Goal: Task Accomplishment & Management: Manage account settings

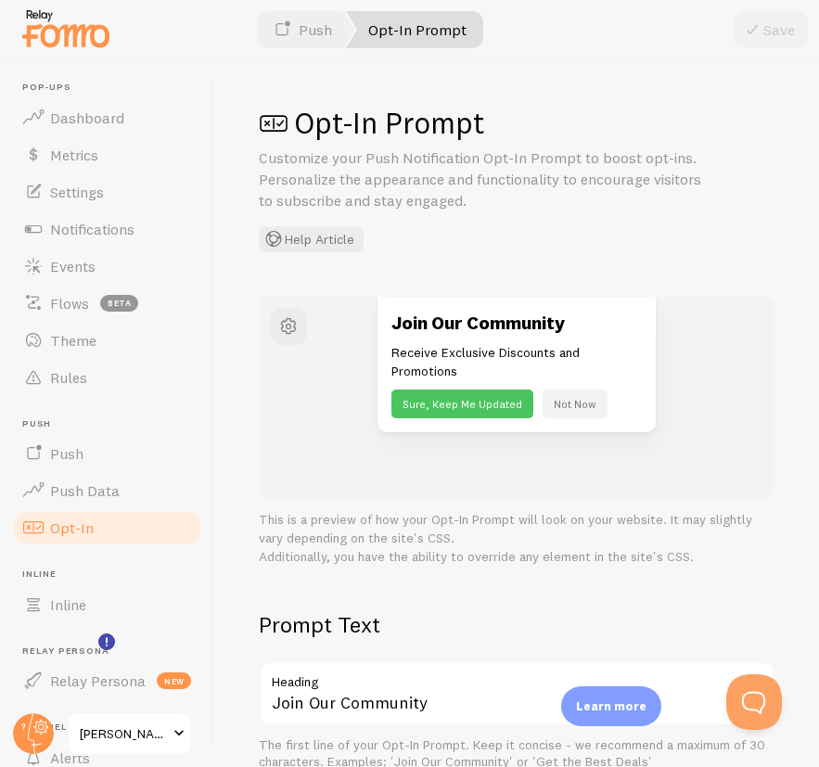
scroll to position [149, 0]
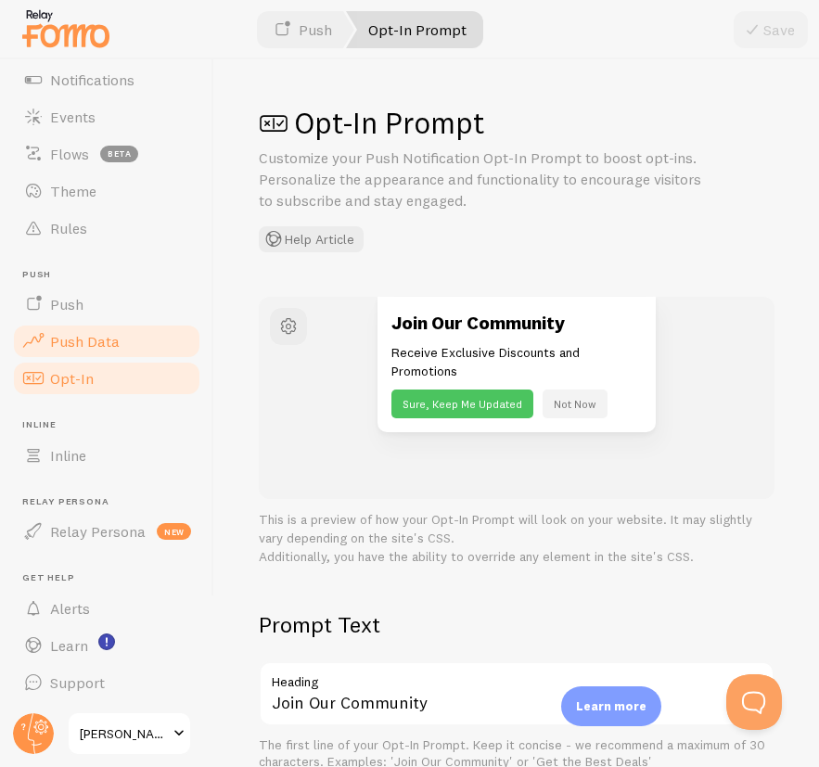
click at [105, 341] on span "Push Data" at bounding box center [85, 341] width 70 height 19
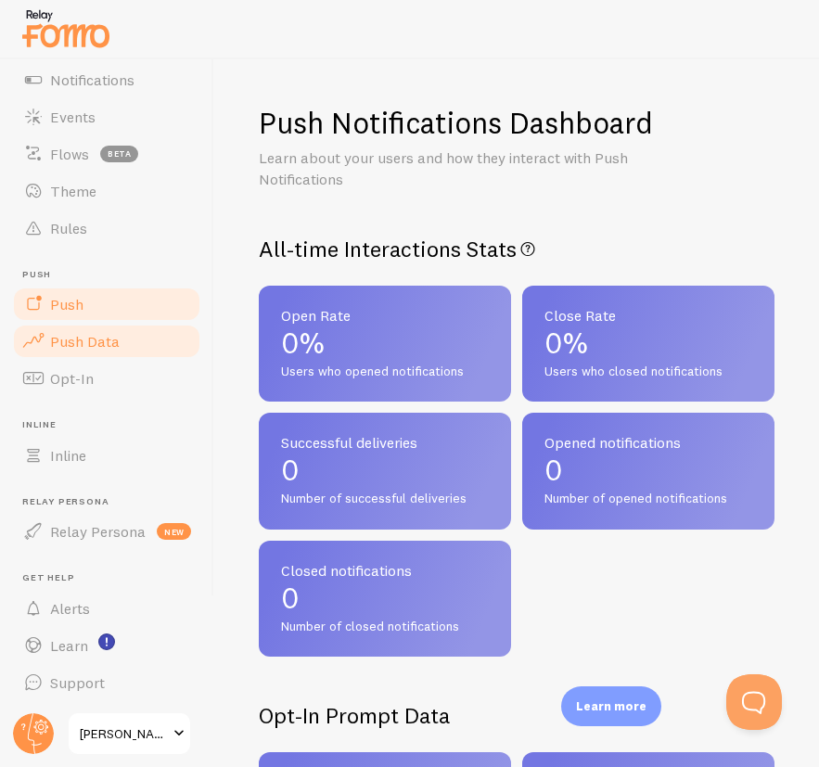
click at [94, 307] on link "Push" at bounding box center [106, 304] width 191 height 37
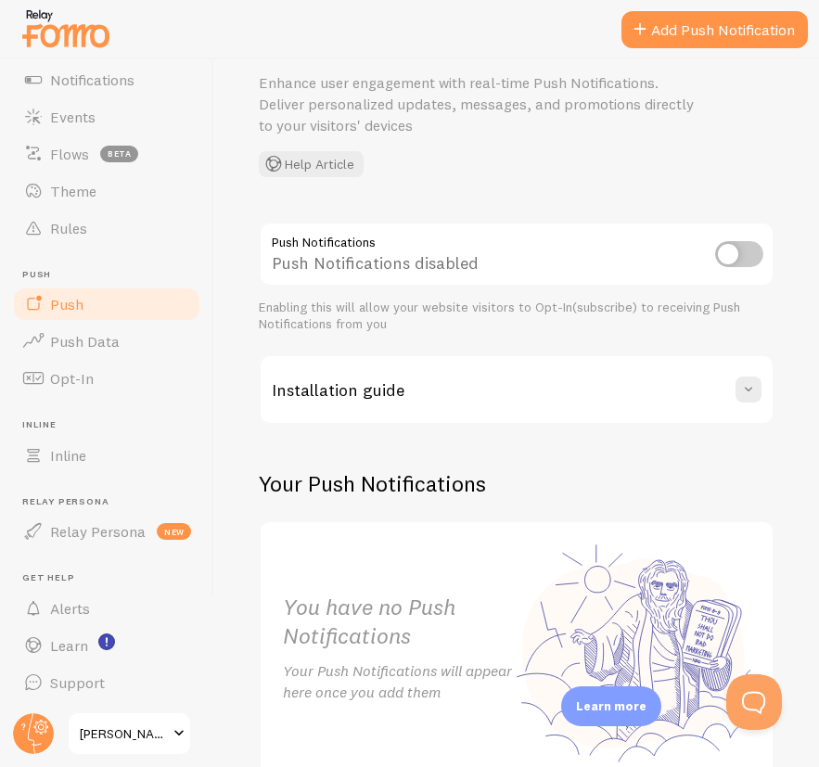
scroll to position [184, 0]
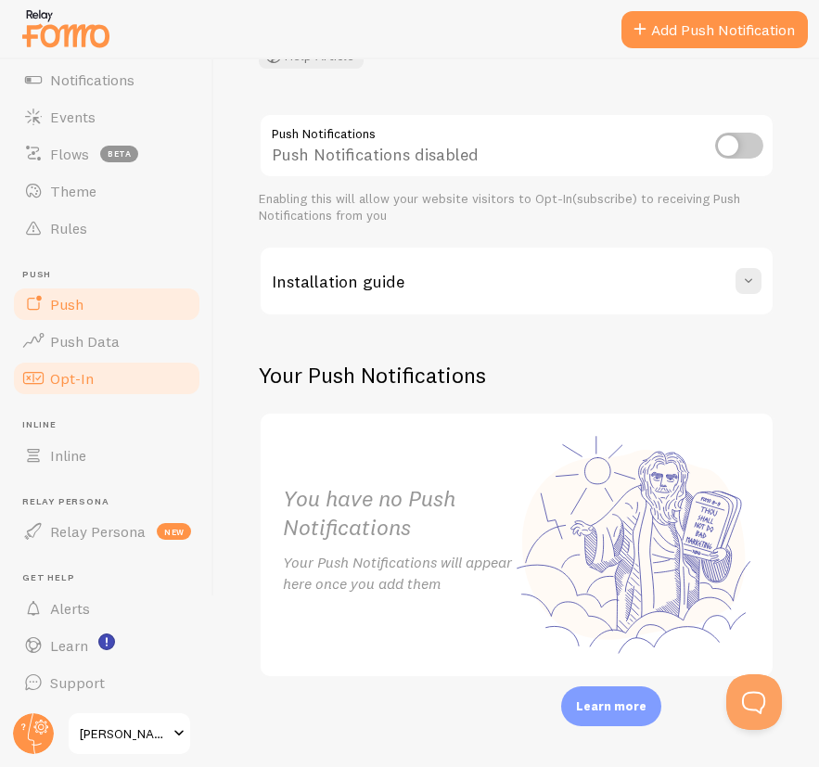
click at [87, 362] on link "Opt-In" at bounding box center [106, 378] width 191 height 37
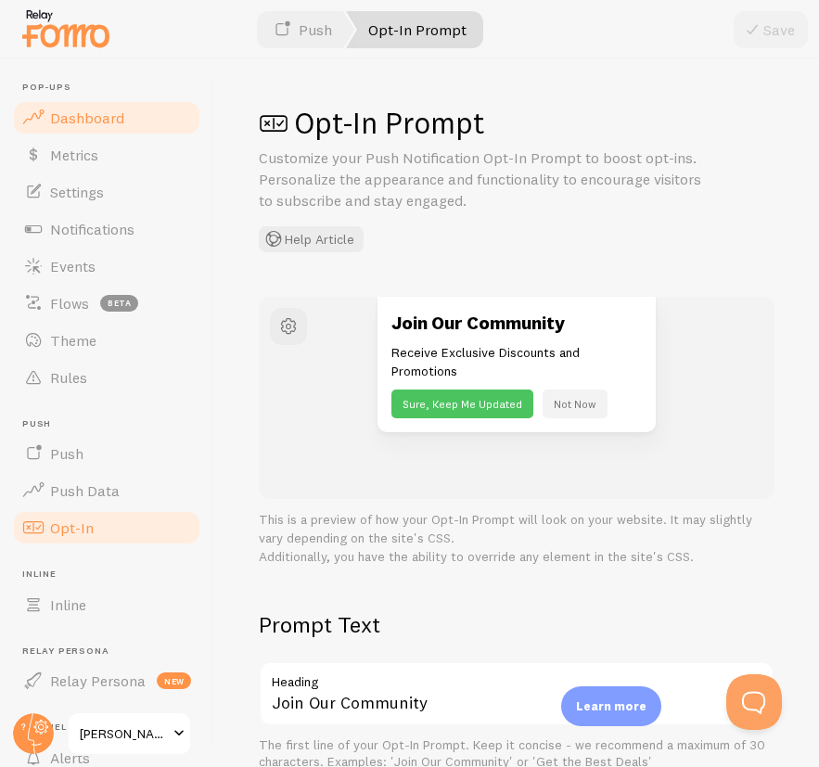
click at [77, 115] on span "Dashboard" at bounding box center [87, 118] width 74 height 19
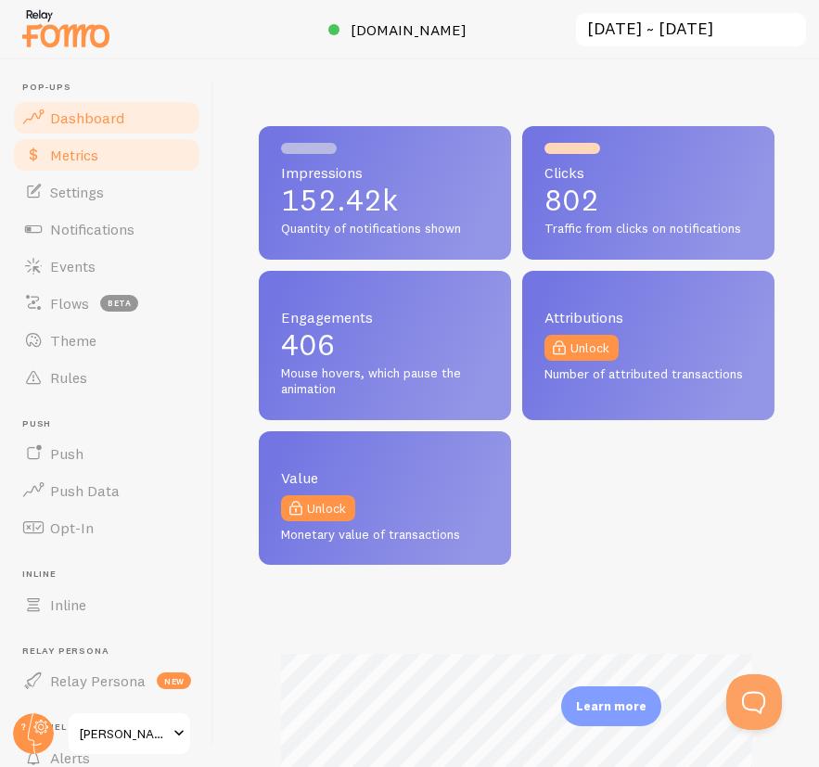
scroll to position [487, 516]
click at [87, 155] on span "Metrics" at bounding box center [74, 155] width 48 height 19
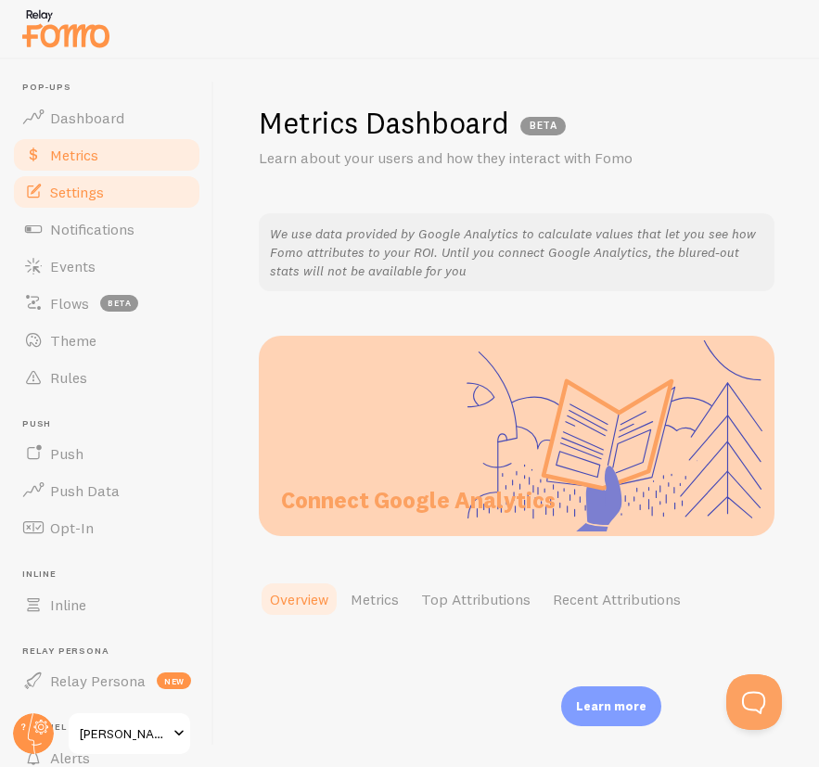
click at [90, 183] on span "Settings" at bounding box center [77, 192] width 54 height 19
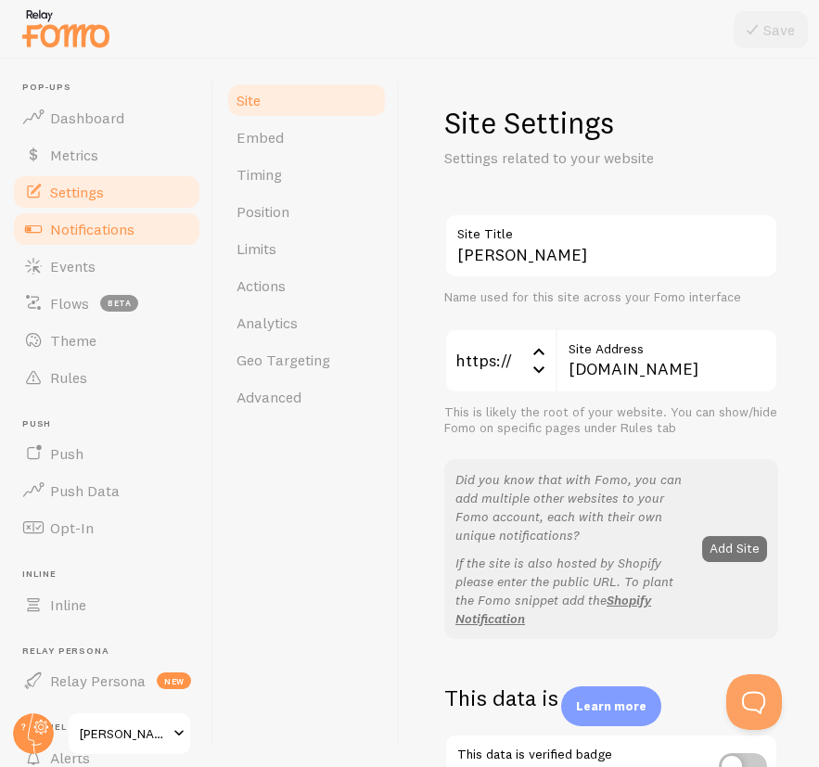
click at [87, 224] on span "Notifications" at bounding box center [92, 229] width 84 height 19
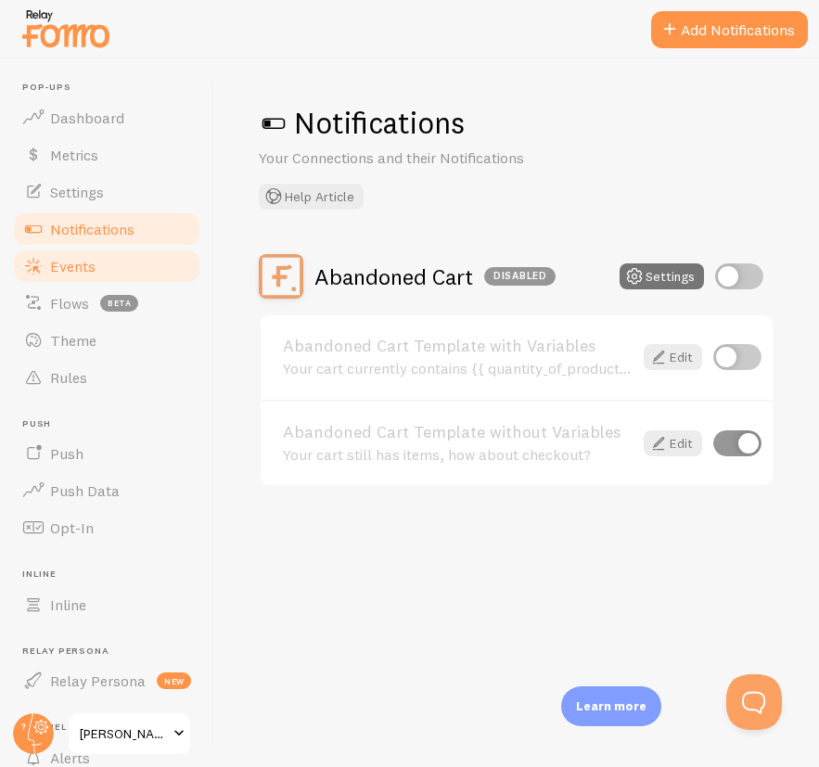
click at [68, 259] on span "Events" at bounding box center [72, 266] width 45 height 19
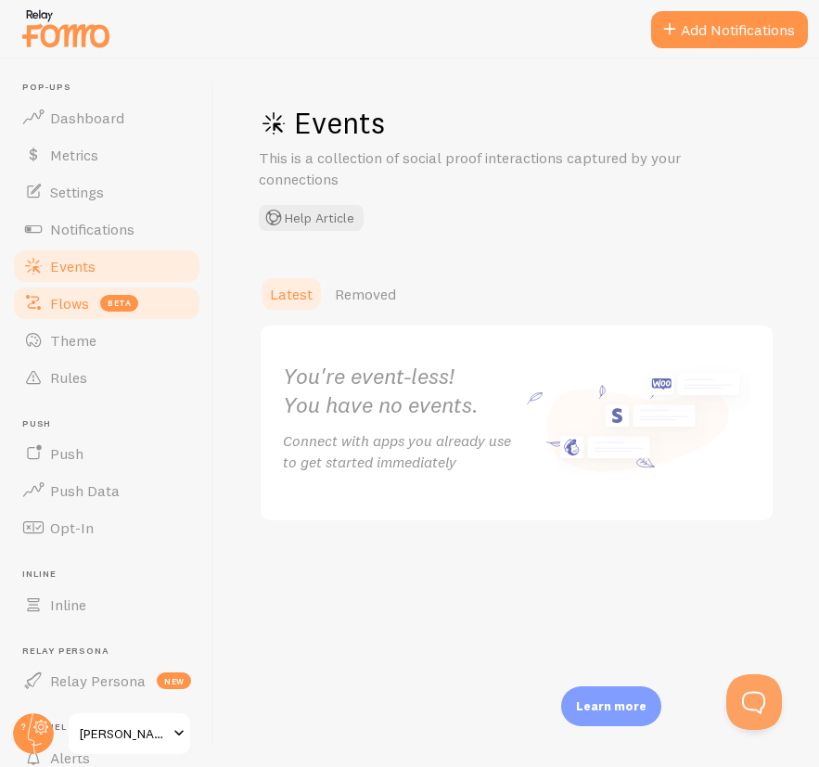
click at [71, 294] on span "Flows" at bounding box center [69, 303] width 39 height 19
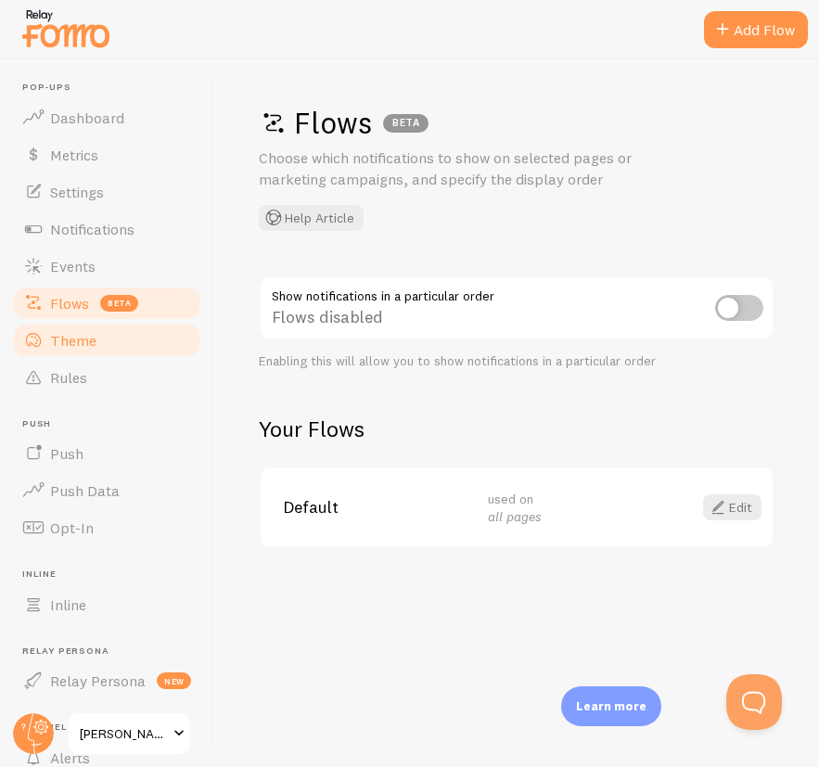
click at [71, 331] on span "Theme" at bounding box center [73, 340] width 46 height 19
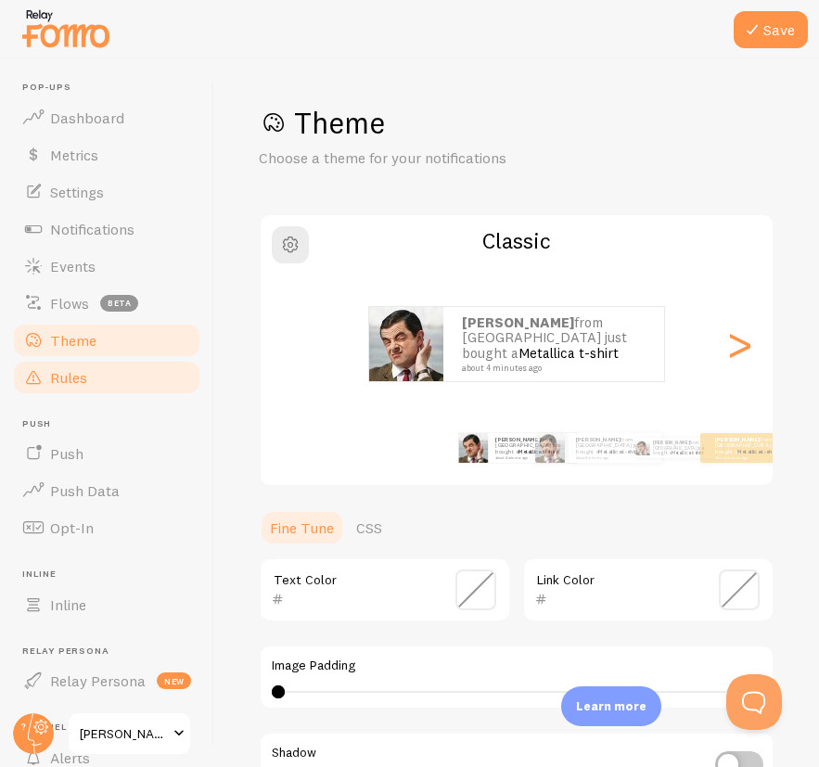
click at [74, 366] on link "Rules" at bounding box center [106, 377] width 191 height 37
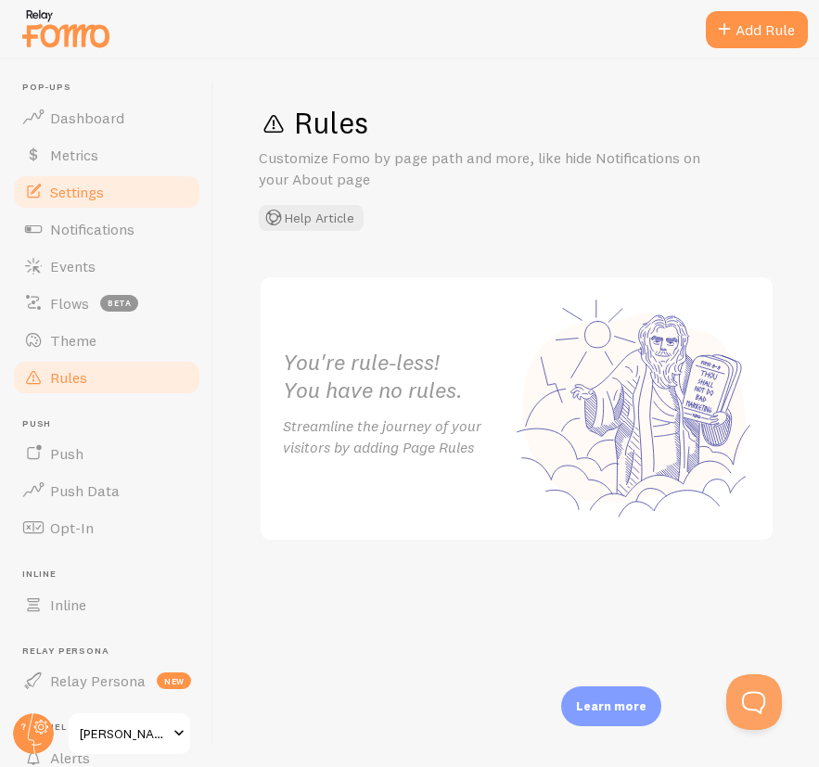
click at [74, 181] on link "Settings" at bounding box center [106, 192] width 191 height 37
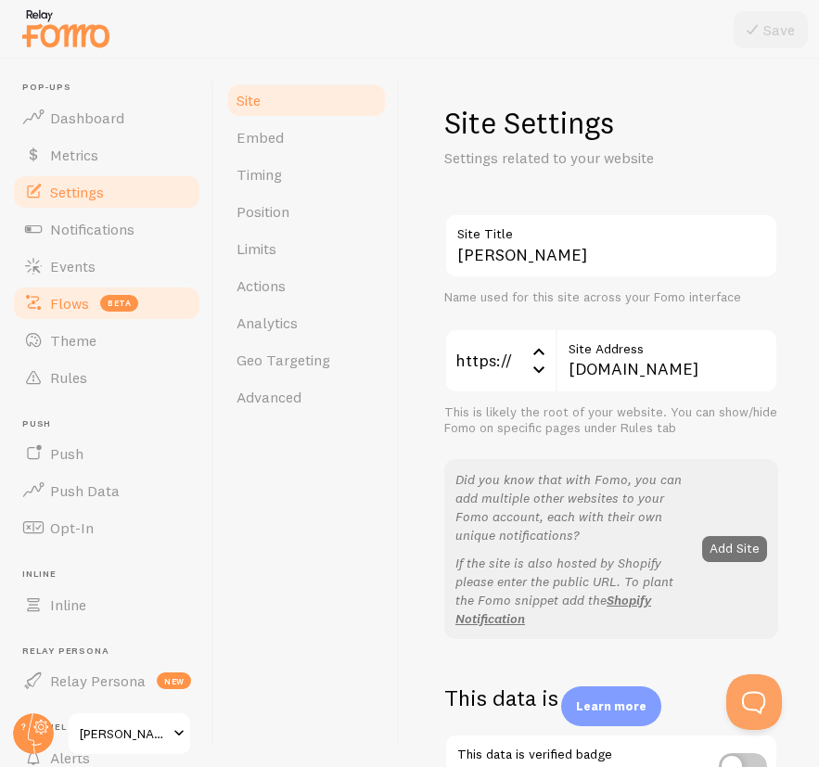
scroll to position [149, 0]
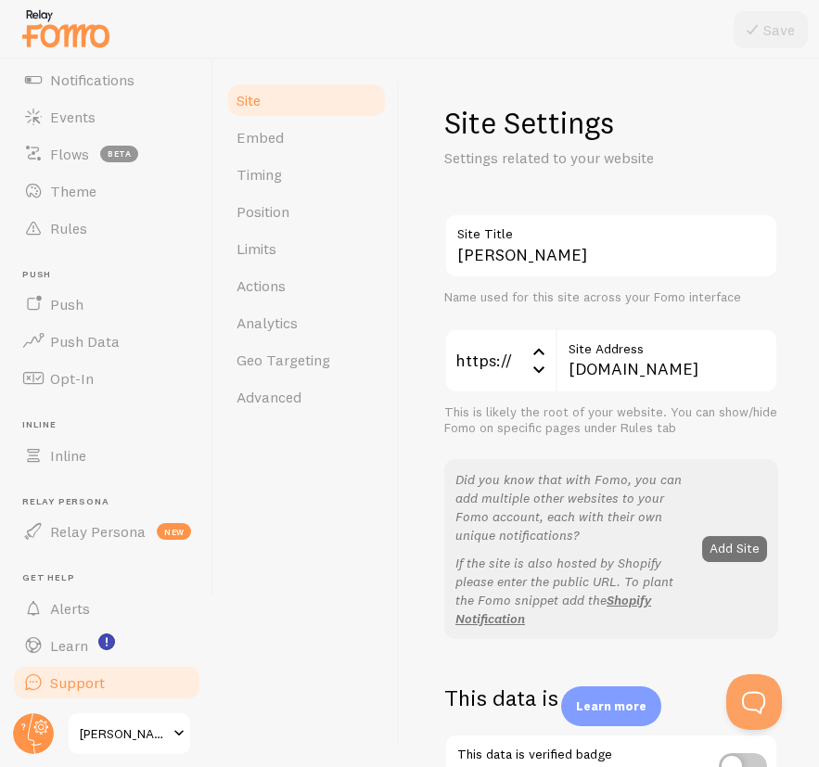
click at [70, 674] on span "Support" at bounding box center [77, 683] width 55 height 19
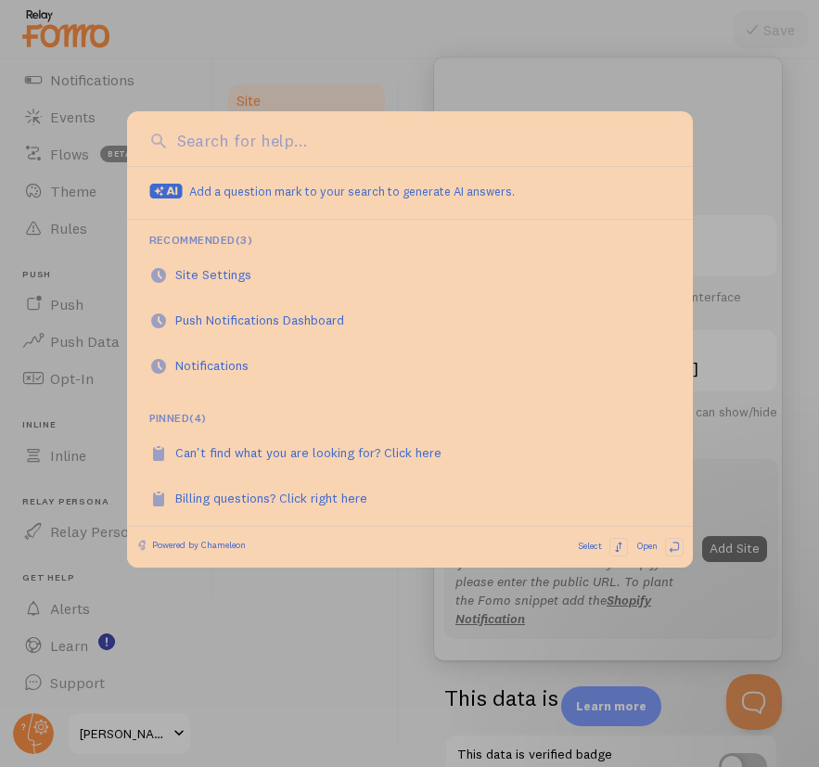
click at [83, 676] on div at bounding box center [409, 383] width 819 height 767
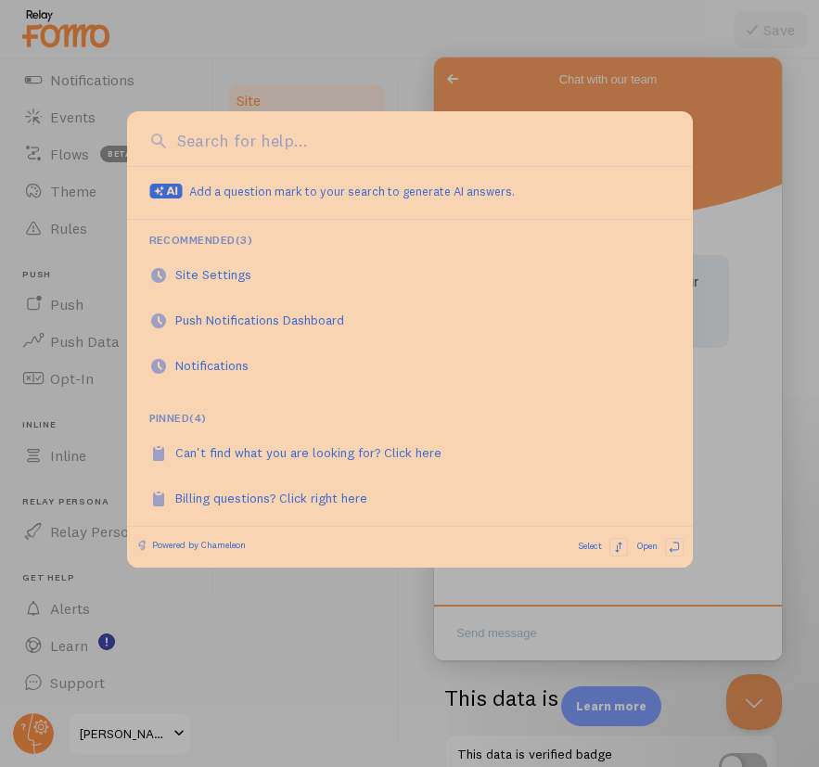
scroll to position [0, 0]
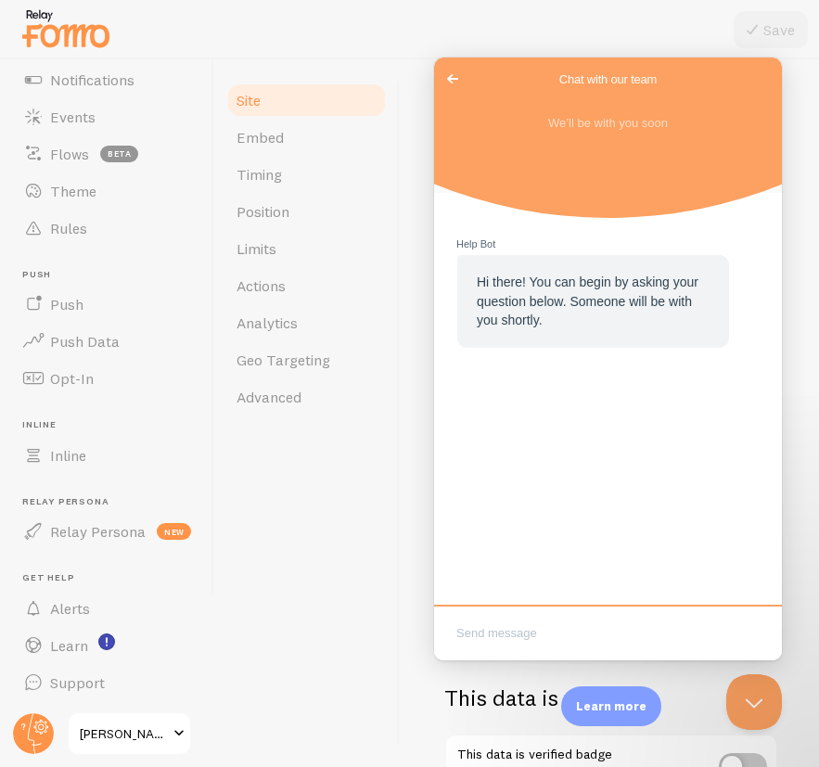
click at [124, 739] on span "[PERSON_NAME]" at bounding box center [124, 734] width 88 height 22
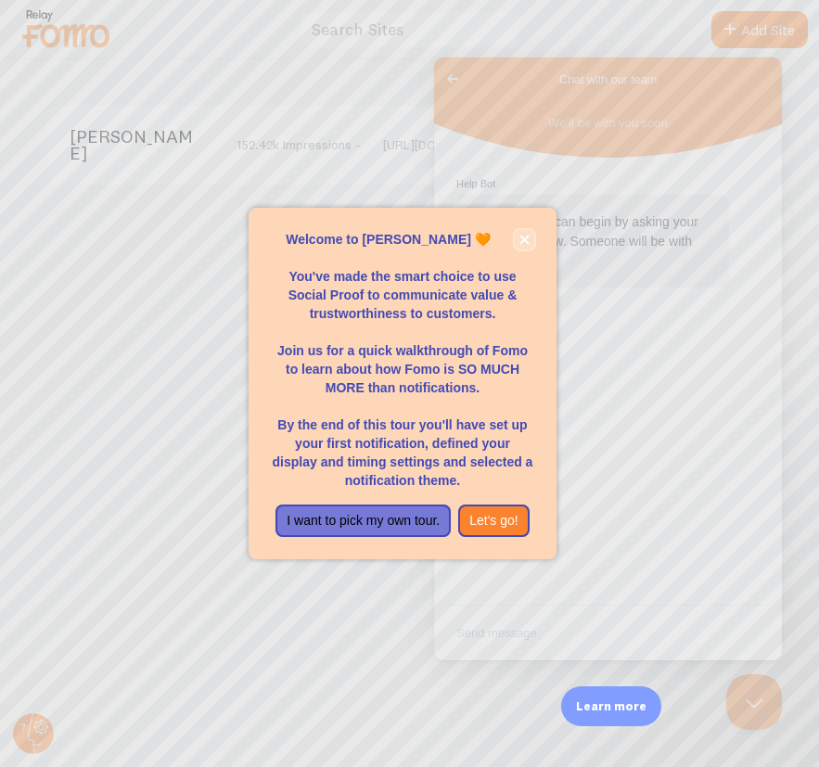
click at [525, 243] on icon "close," at bounding box center [525, 240] width 10 height 10
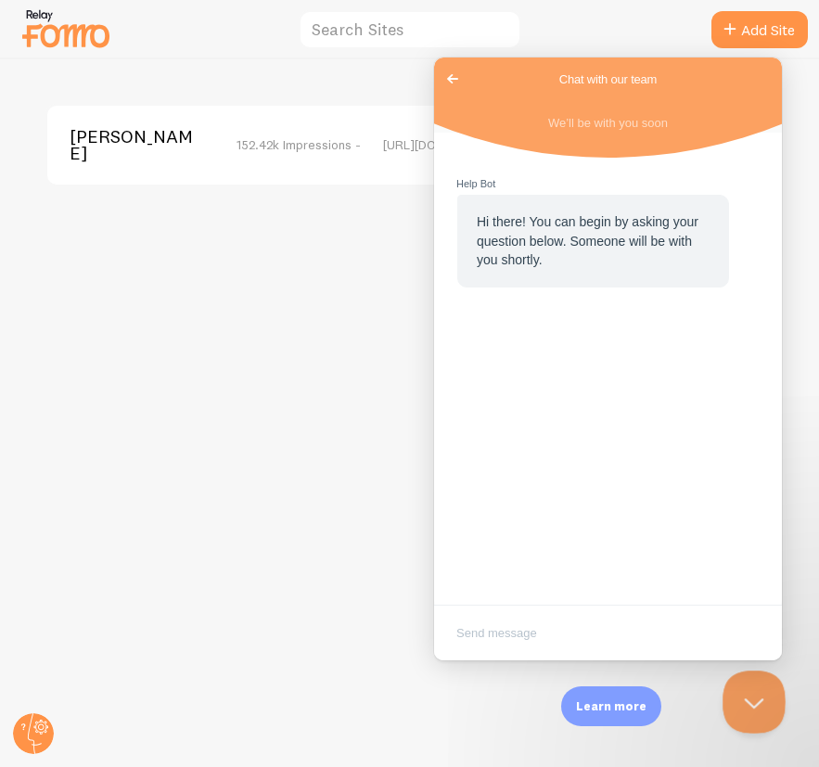
click at [749, 695] on button "Close Beacon popover" at bounding box center [751, 699] width 56 height 56
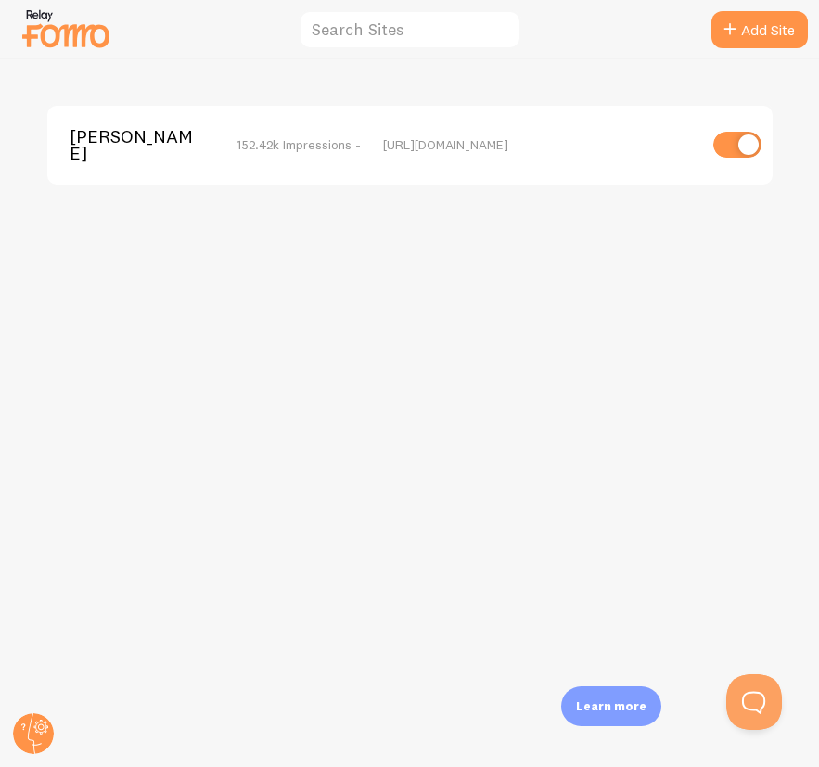
click at [179, 135] on span "[PERSON_NAME]" at bounding box center [143, 145] width 146 height 34
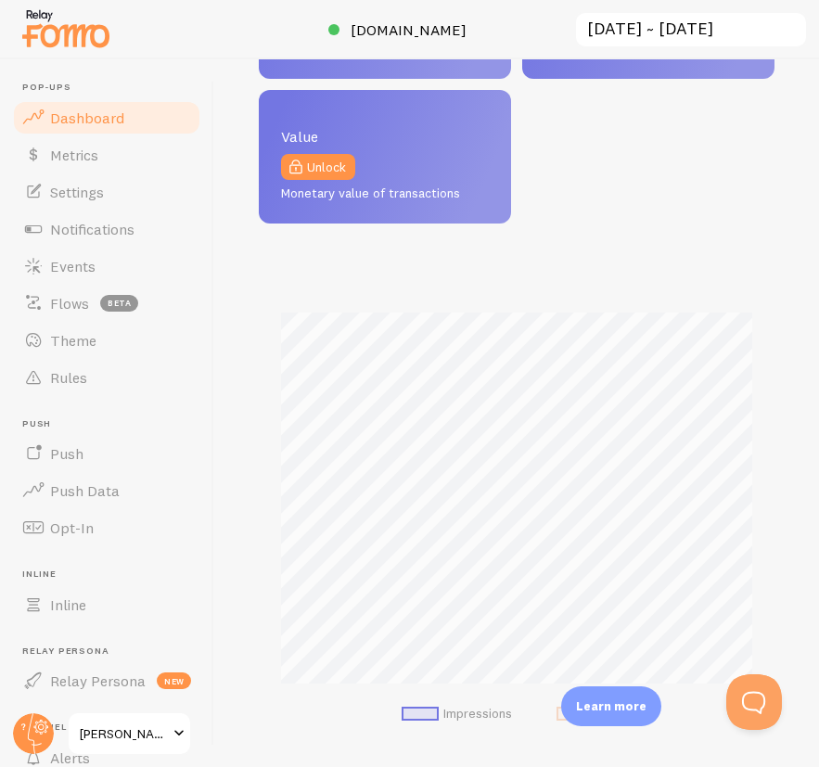
scroll to position [668, 0]
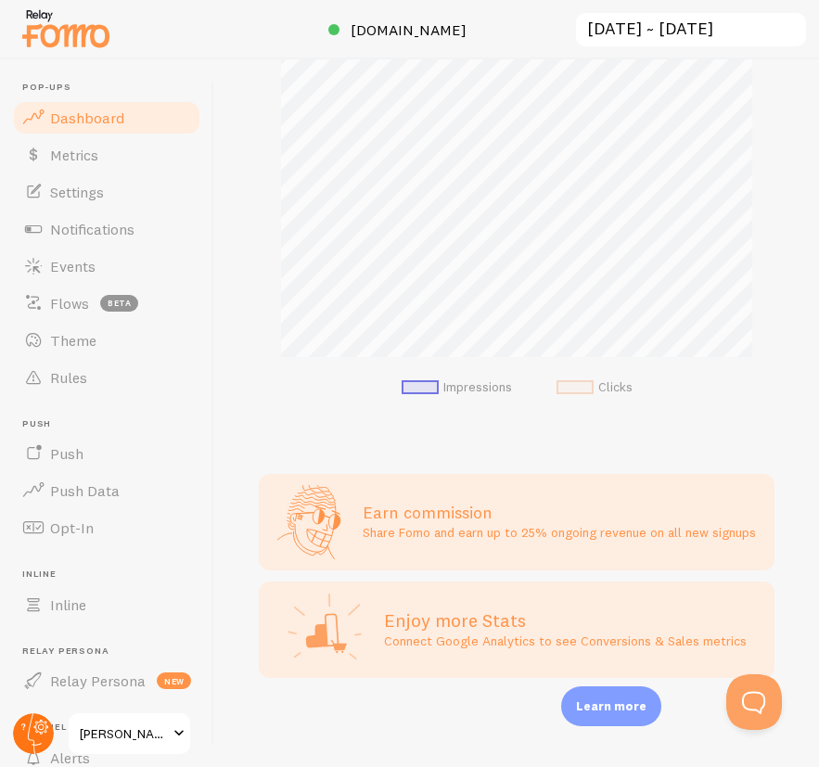
click at [35, 731] on g at bounding box center [33, 734] width 41 height 41
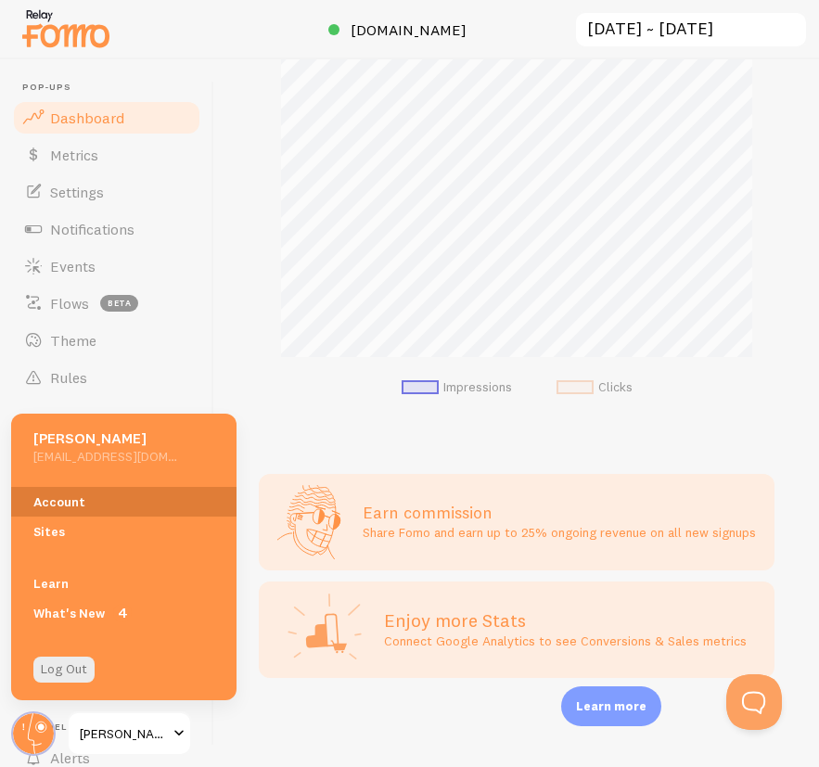
click at [94, 500] on link "Account" at bounding box center [124, 502] width 226 height 30
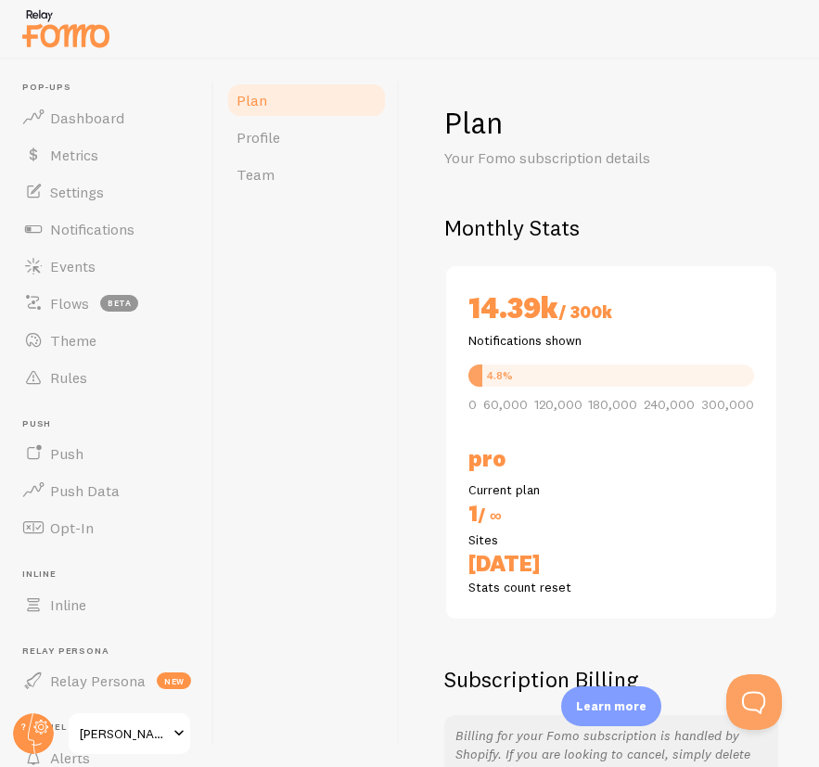
click at [500, 334] on p "Notifications shown" at bounding box center [612, 340] width 286 height 19
click at [416, 446] on div "Plan Your Fomo subscription details Monthly Stats 14.39k / 300k Notifications s…" at bounding box center [609, 413] width 419 height 708
click at [426, 443] on div "Plan Your Fomo subscription details Monthly Stats 14.39k / 300k Notifications s…" at bounding box center [609, 413] width 419 height 708
drag, startPoint x: 470, startPoint y: 454, endPoint x: 563, endPoint y: 453, distance: 93.7
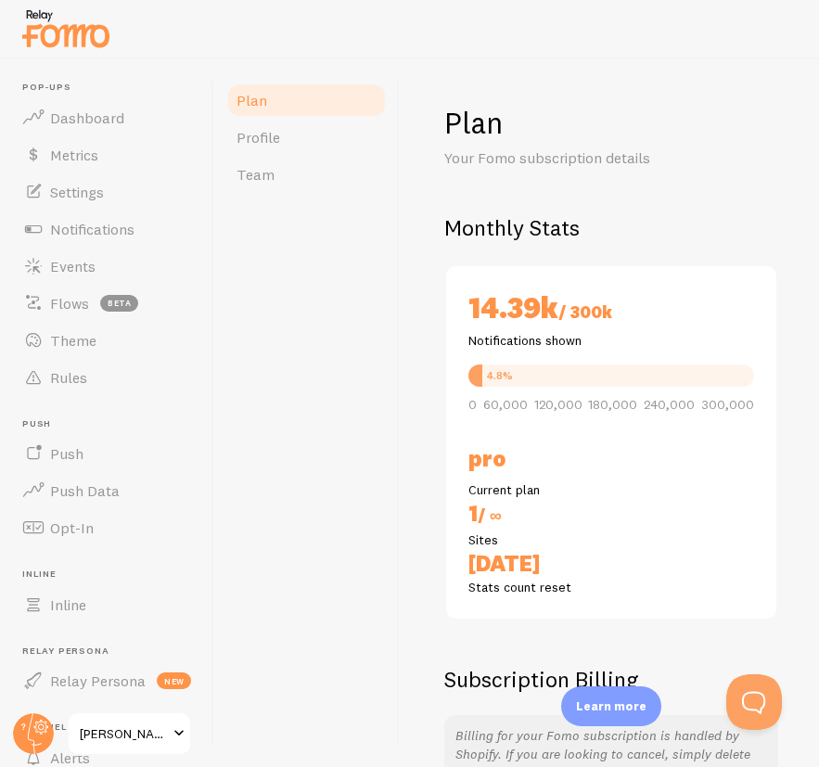
click at [563, 453] on h2 "PRO" at bounding box center [612, 459] width 286 height 29
drag, startPoint x: 583, startPoint y: 453, endPoint x: 366, endPoint y: 450, distance: 217.2
click at [366, 451] on div "Plan Profile Team Plan Your Fomo subscription details Monthly Stats 14.39k / 30…" at bounding box center [516, 413] width 605 height 708
click at [366, 450] on div "Plan Profile Team" at bounding box center [307, 413] width 186 height 708
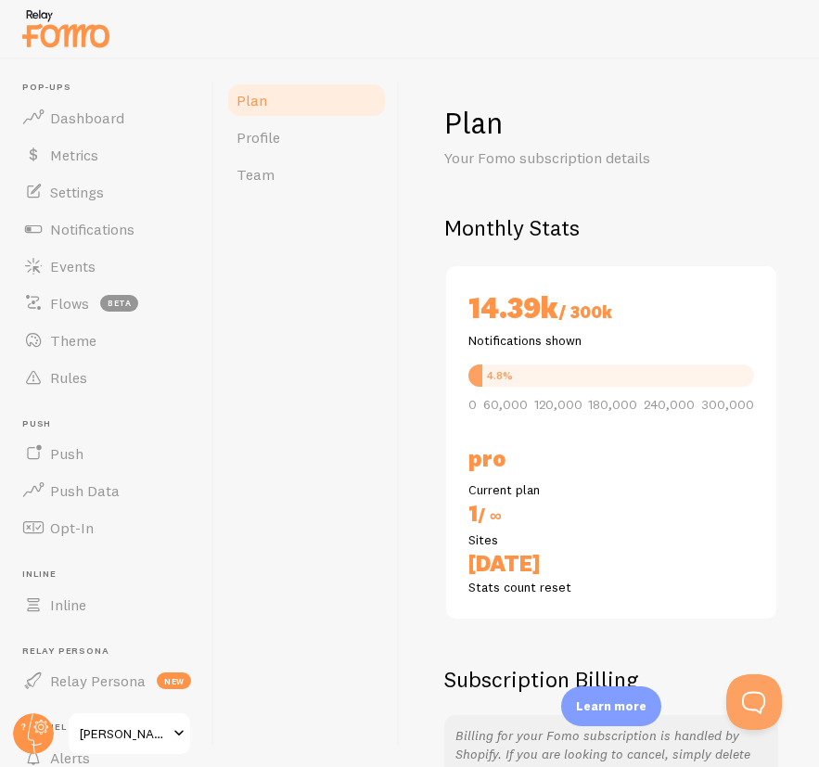
drag, startPoint x: 432, startPoint y: 454, endPoint x: 535, endPoint y: 455, distance: 103.0
click at [535, 455] on div "Plan Your Fomo subscription details Monthly Stats 14.39k / 300k Notifications s…" at bounding box center [609, 413] width 419 height 708
click at [535, 455] on h2 "PRO" at bounding box center [612, 459] width 286 height 29
drag, startPoint x: 553, startPoint y: 455, endPoint x: 354, endPoint y: 444, distance: 199.8
click at [354, 444] on div "Plan Profile Team Plan Your Fomo subscription details Monthly Stats 14.39k / 30…" at bounding box center [516, 413] width 605 height 708
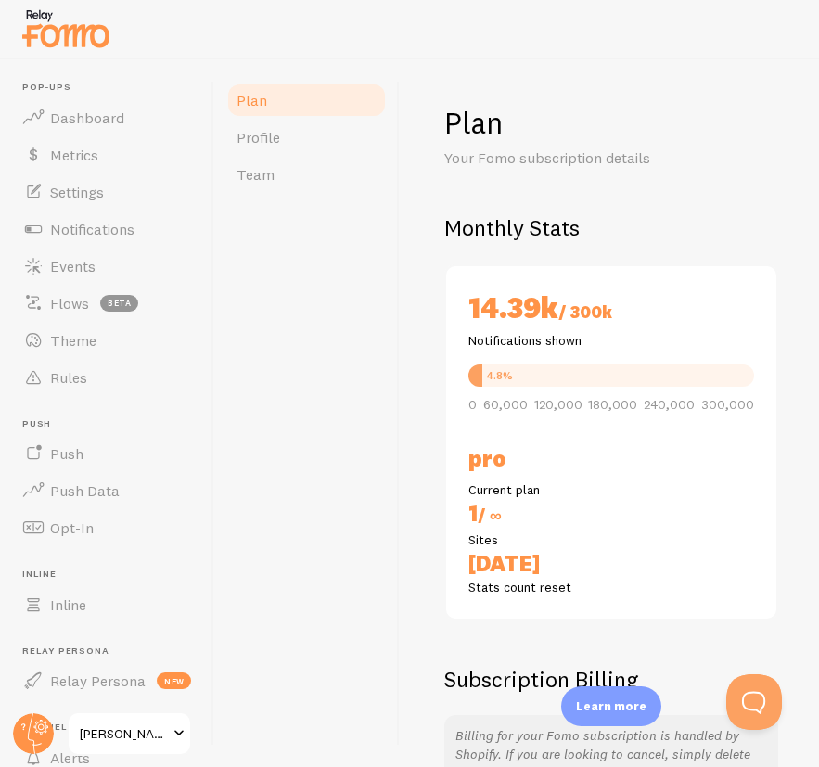
click at [400, 445] on div "Plan Your Fomo subscription details Monthly Stats 14.39k / 300k Notifications s…" at bounding box center [609, 413] width 419 height 708
drag, startPoint x: 425, startPoint y: 445, endPoint x: 559, endPoint y: 464, distance: 135.0
click at [559, 464] on div "Plan Your Fomo subscription details Monthly Stats 14.39k / 300k Notifications s…" at bounding box center [609, 413] width 419 height 708
click at [559, 464] on h2 "PRO" at bounding box center [612, 459] width 286 height 29
drag, startPoint x: 438, startPoint y: 462, endPoint x: 521, endPoint y: 465, distance: 82.6
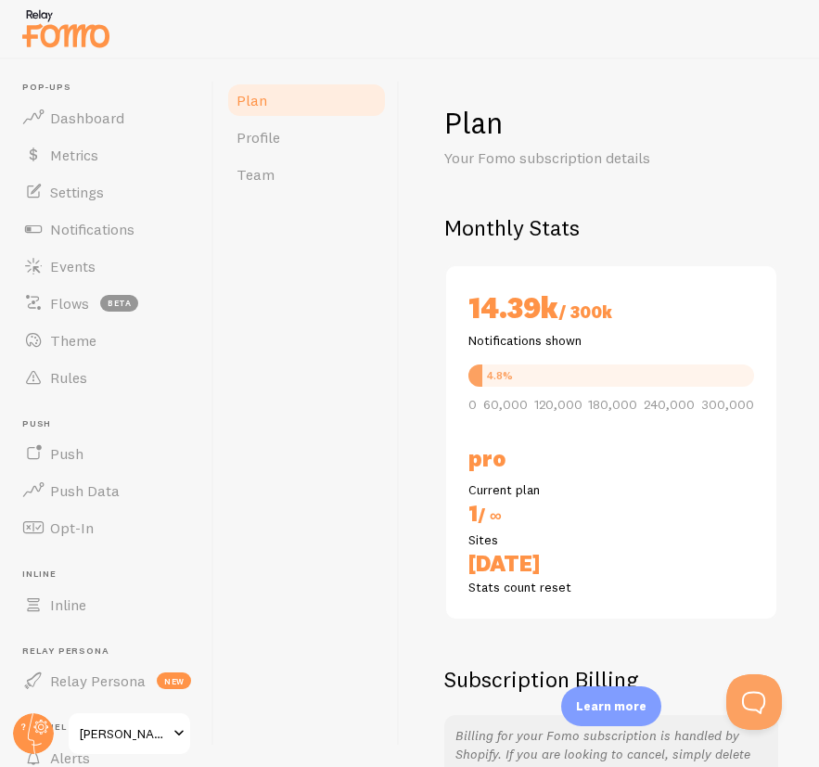
click at [522, 466] on div "Plan Your Fomo subscription details Monthly Stats 14.39k / 300k Notifications s…" at bounding box center [609, 413] width 419 height 708
click at [521, 465] on h2 "PRO" at bounding box center [612, 459] width 286 height 29
click at [442, 465] on div "Plan Your Fomo subscription details Monthly Stats 14.39k / 300k Notifications s…" at bounding box center [609, 413] width 419 height 708
click at [482, 379] on div "4.8%" at bounding box center [476, 376] width 14 height 22
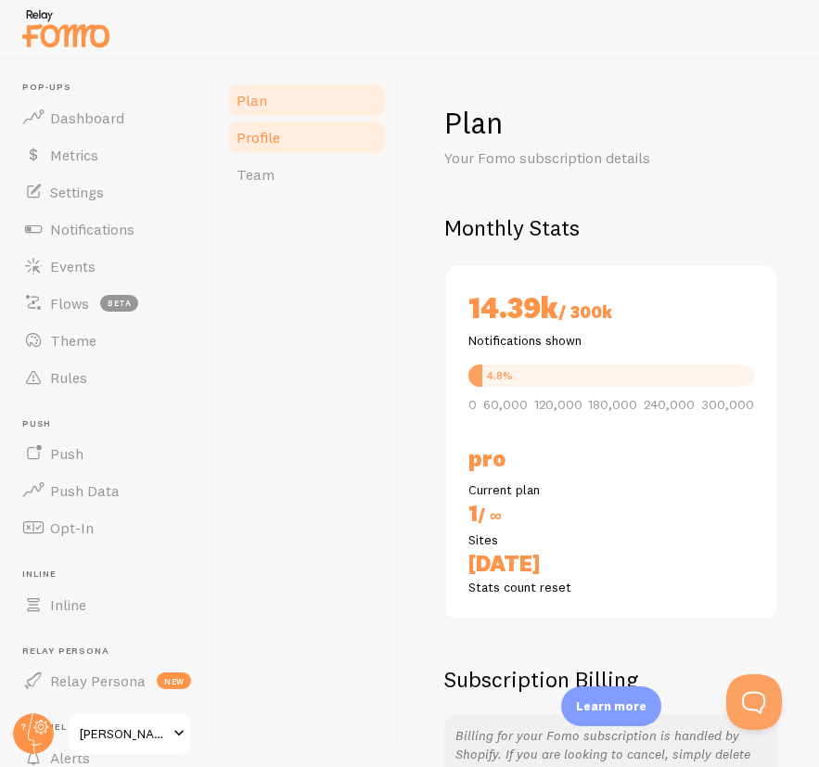
click at [271, 124] on link "Profile" at bounding box center [307, 137] width 162 height 37
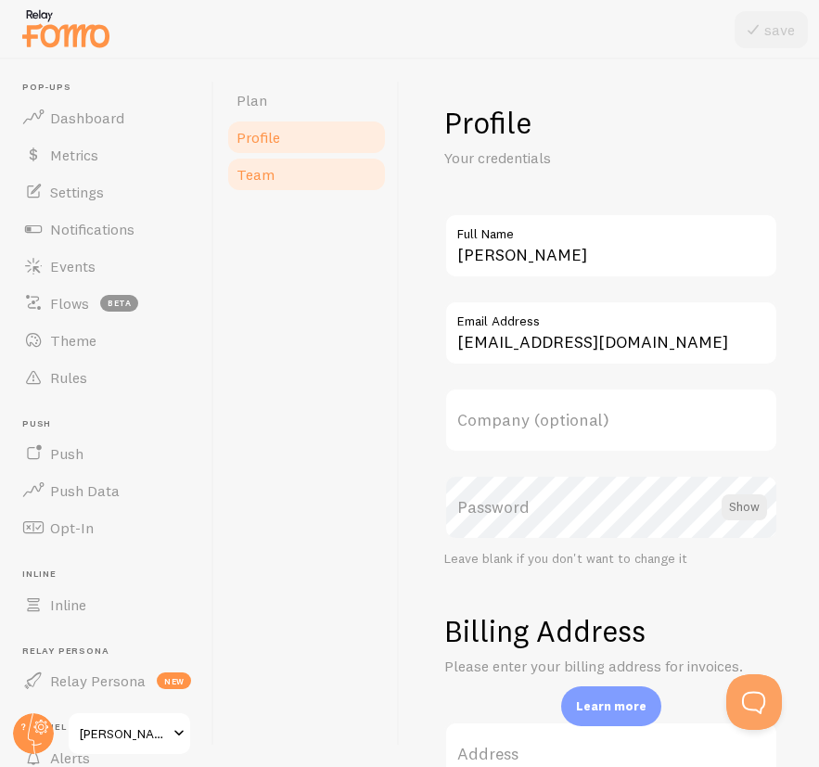
click at [286, 167] on link "Team" at bounding box center [307, 174] width 162 height 37
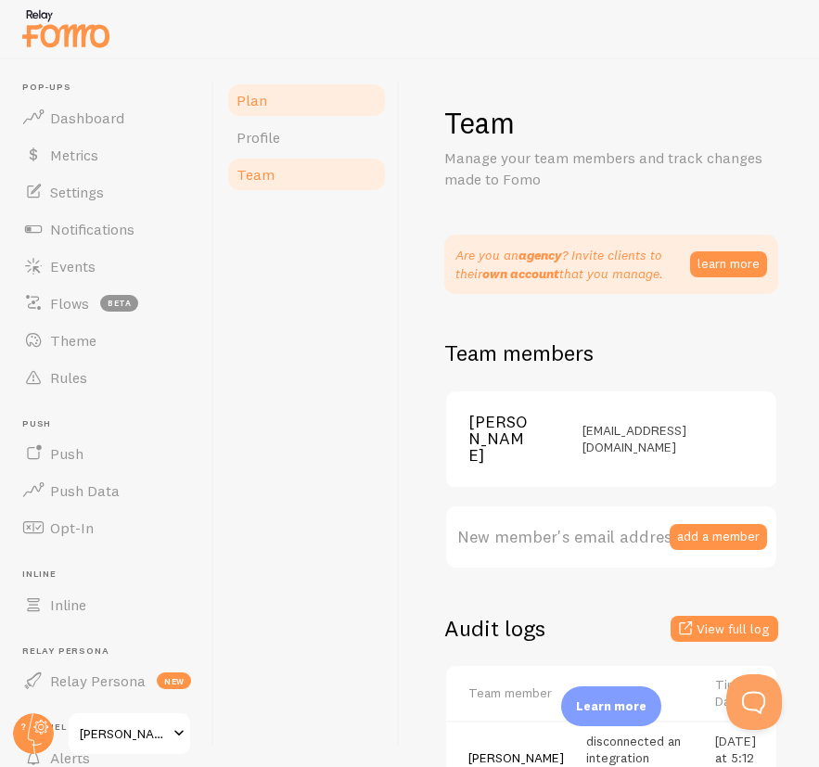
click at [272, 104] on link "Plan" at bounding box center [307, 100] width 162 height 37
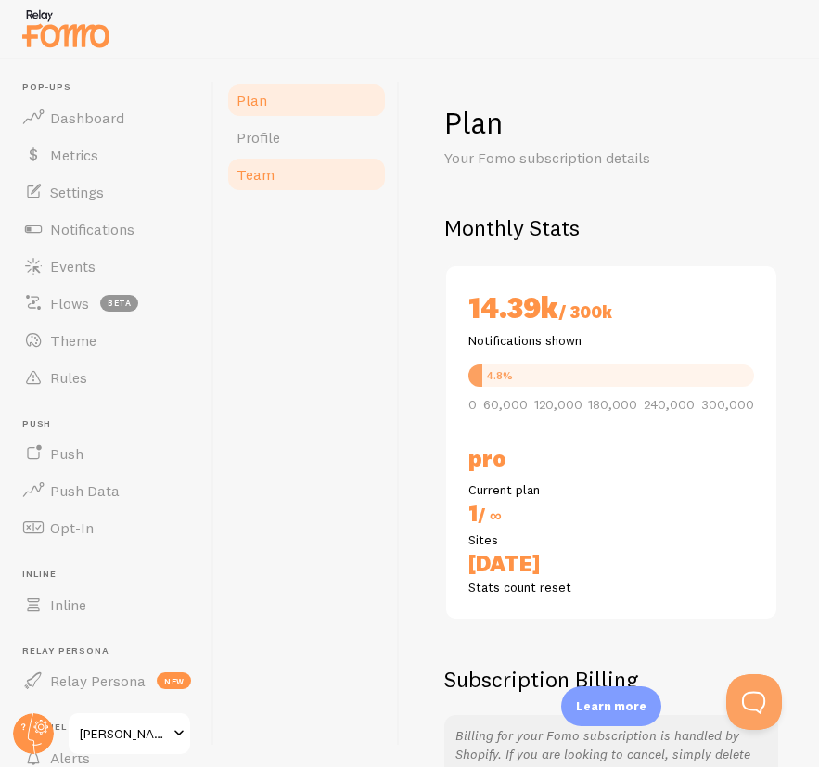
click at [298, 161] on link "Team" at bounding box center [307, 174] width 162 height 37
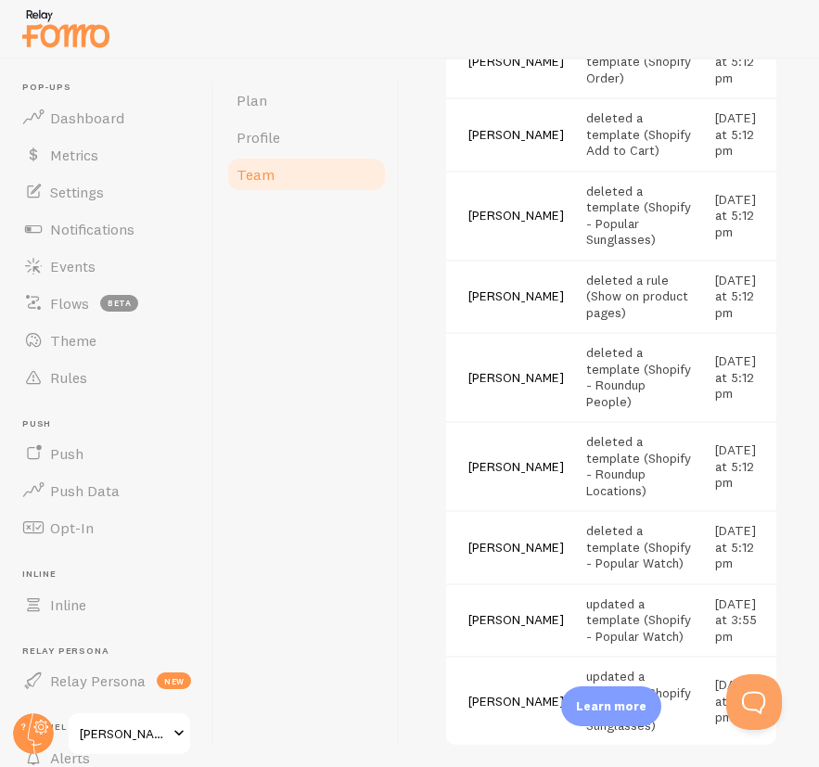
scroll to position [792, 0]
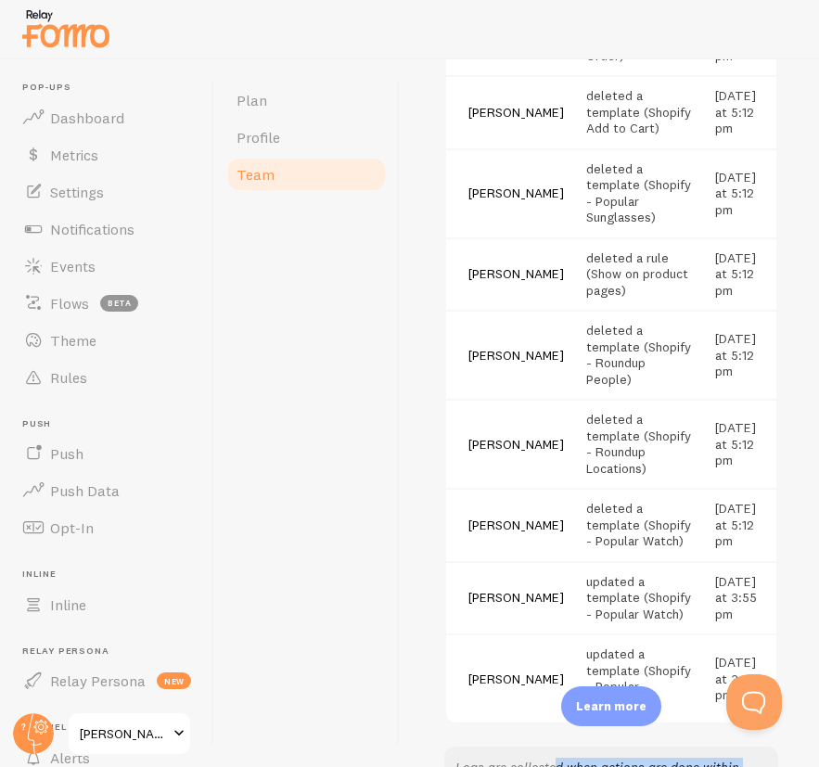
drag, startPoint x: 510, startPoint y: 625, endPoint x: 534, endPoint y: 670, distance: 50.2
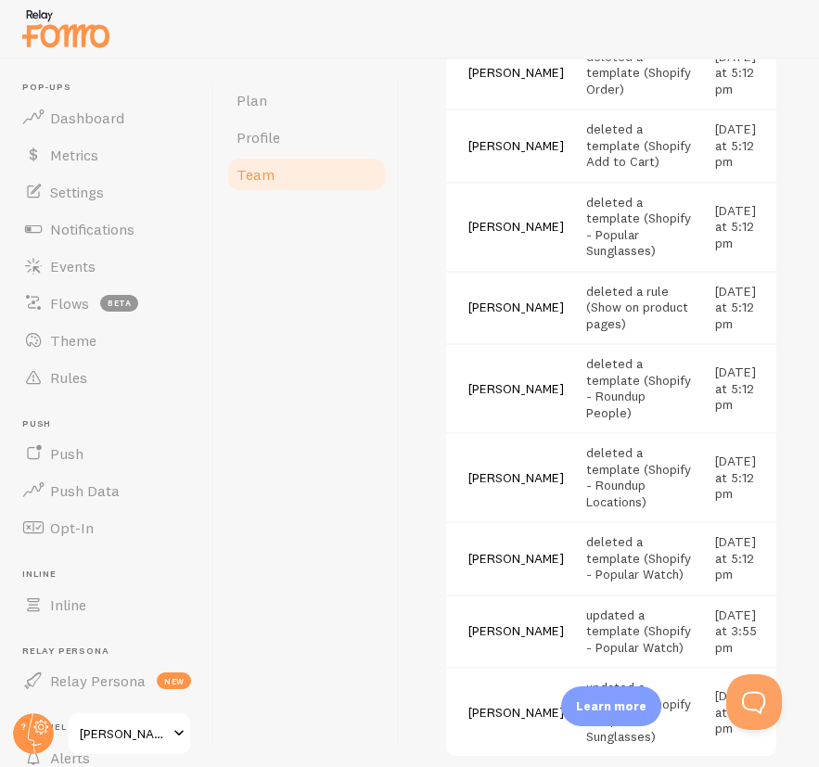
scroll to position [782, 0]
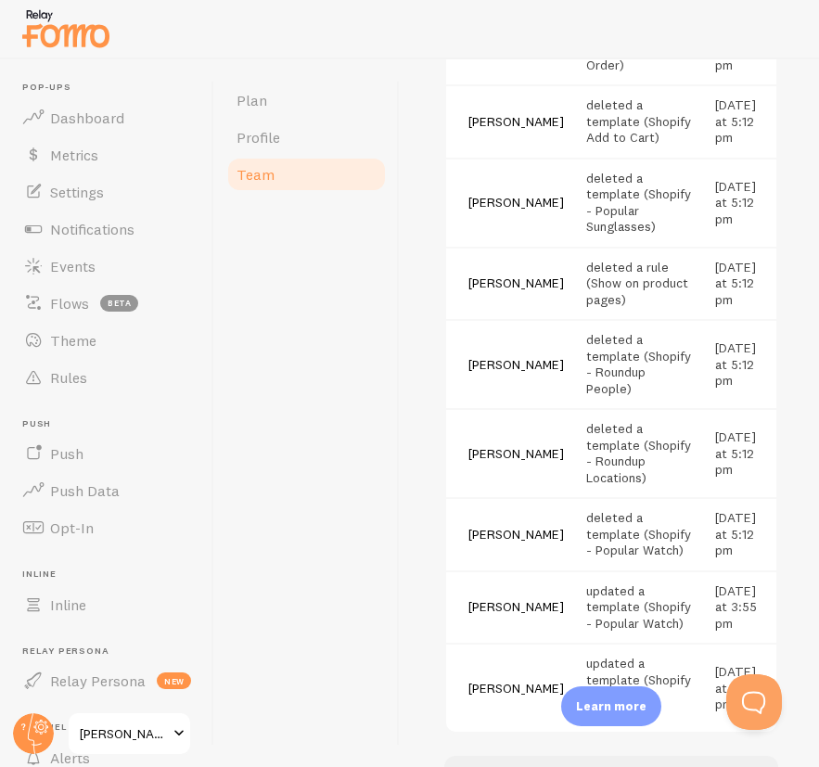
drag, startPoint x: 627, startPoint y: 185, endPoint x: 647, endPoint y: 208, distance: 30.3
click at [630, 247] on td "deleted a rule (Show on product pages)" at bounding box center [639, 283] width 129 height 73
click at [647, 247] on td "deleted a rule (Show on product pages)" at bounding box center [639, 283] width 129 height 73
drag, startPoint x: 656, startPoint y: 202, endPoint x: 577, endPoint y: 187, distance: 80.4
click at [577, 247] on td "deleted a rule (Show on product pages)" at bounding box center [639, 283] width 129 height 73
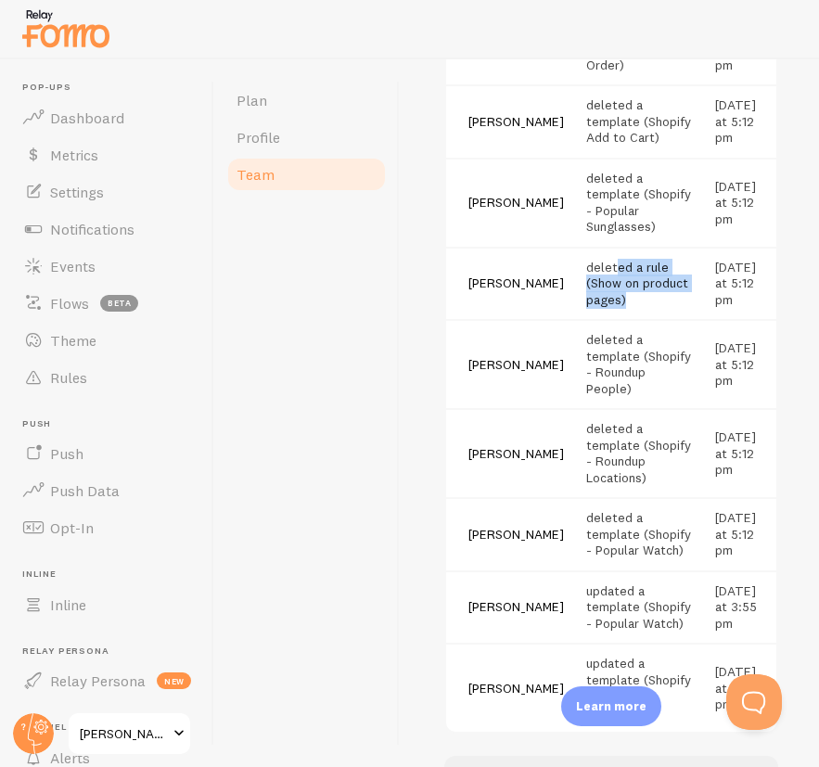
click at [577, 247] on td "deleted a rule (Show on product pages)" at bounding box center [639, 283] width 129 height 73
